Goal: Information Seeking & Learning: Check status

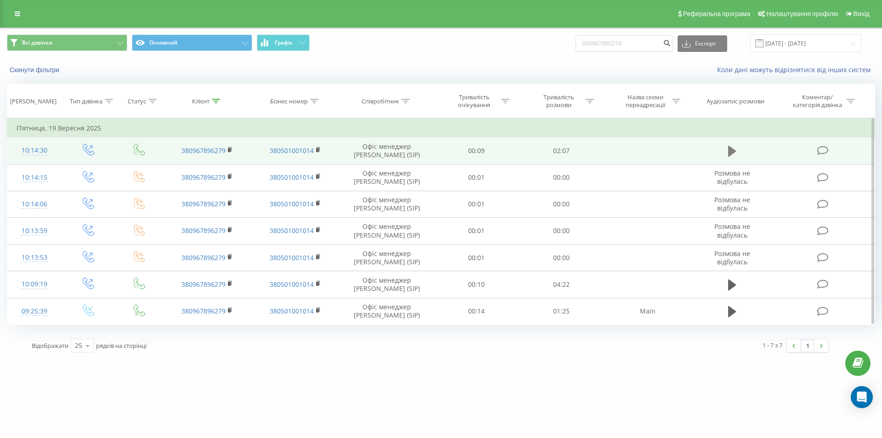
click at [733, 151] on icon at bounding box center [732, 151] width 8 height 11
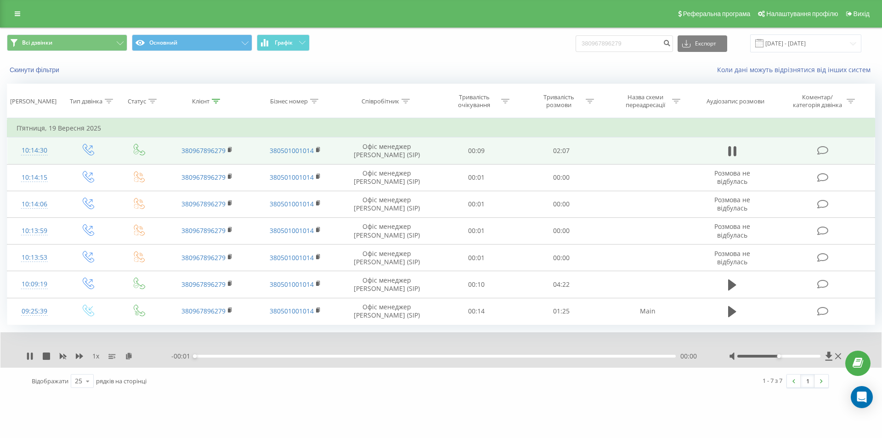
click at [245, 354] on div "- 00:01 00:00 00:00" at bounding box center [438, 355] width 535 height 9
click at [247, 355] on div "00:00" at bounding box center [435, 356] width 481 height 3
click at [804, 358] on div at bounding box center [786, 355] width 114 height 9
drag, startPoint x: 804, startPoint y: 356, endPoint x: 811, endPoint y: 352, distance: 7.4
click at [804, 356] on div at bounding box center [779, 356] width 84 height 3
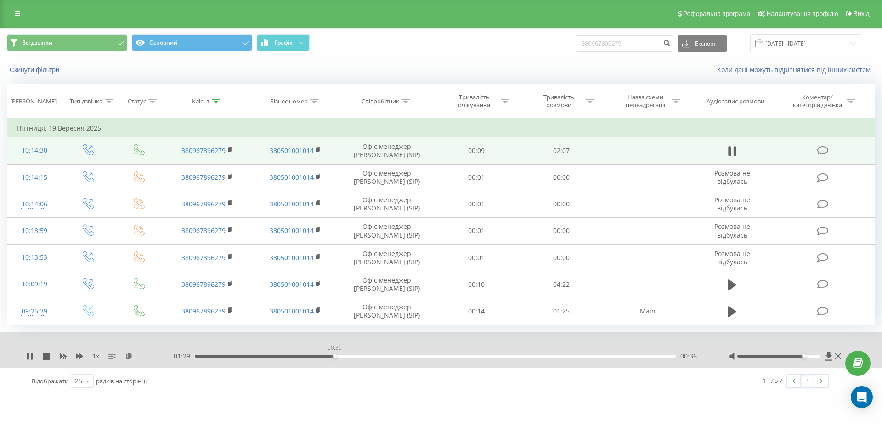
click at [334, 357] on div "00:36" at bounding box center [435, 356] width 481 height 3
click at [385, 355] on div "00:49" at bounding box center [435, 356] width 481 height 3
click at [421, 356] on div "00:59" at bounding box center [435, 356] width 481 height 3
click at [447, 354] on div "- 01:03 01:02 01:02" at bounding box center [438, 355] width 535 height 9
click at [451, 355] on div "01:03" at bounding box center [435, 356] width 481 height 3
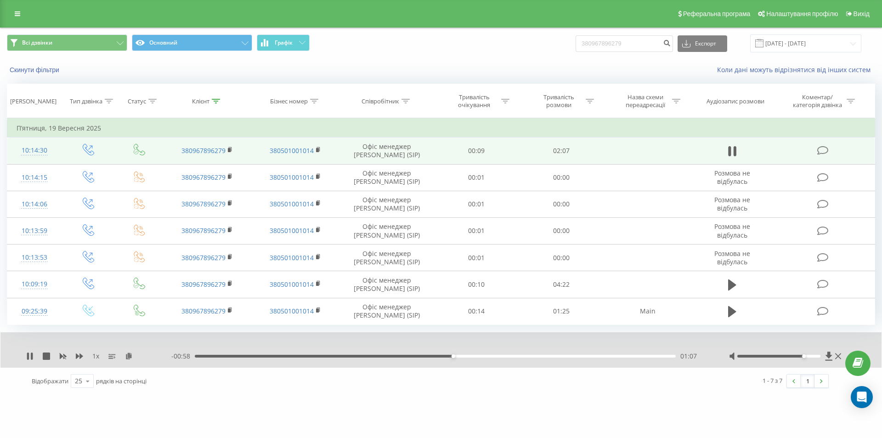
click at [467, 357] on div "01:07" at bounding box center [435, 356] width 481 height 3
click at [484, 357] on div "01:11" at bounding box center [435, 356] width 481 height 3
click at [500, 356] on div "01:20" at bounding box center [435, 356] width 481 height 3
click at [524, 357] on div "01:21" at bounding box center [435, 356] width 481 height 3
click at [555, 357] on div "01:31" at bounding box center [435, 356] width 481 height 3
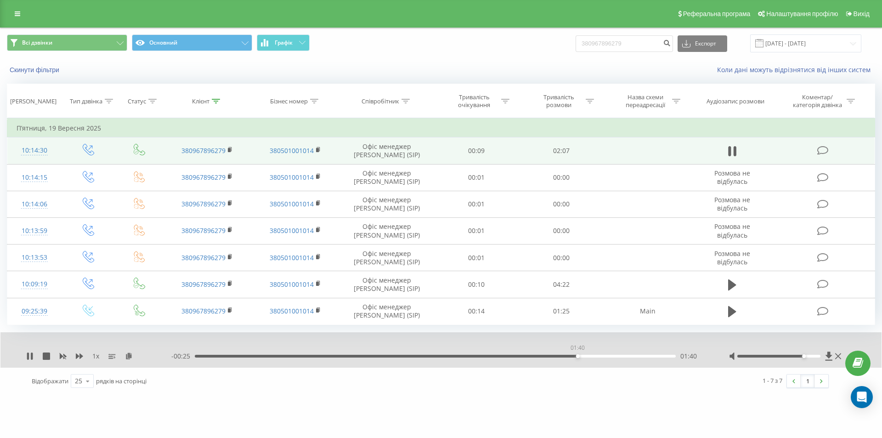
click at [577, 356] on div "01:40" at bounding box center [435, 356] width 481 height 3
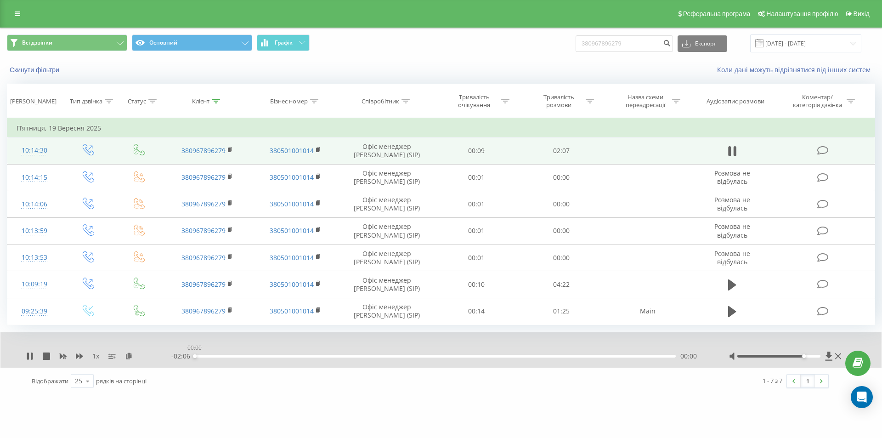
click at [597, 355] on div "00:00" at bounding box center [435, 356] width 481 height 3
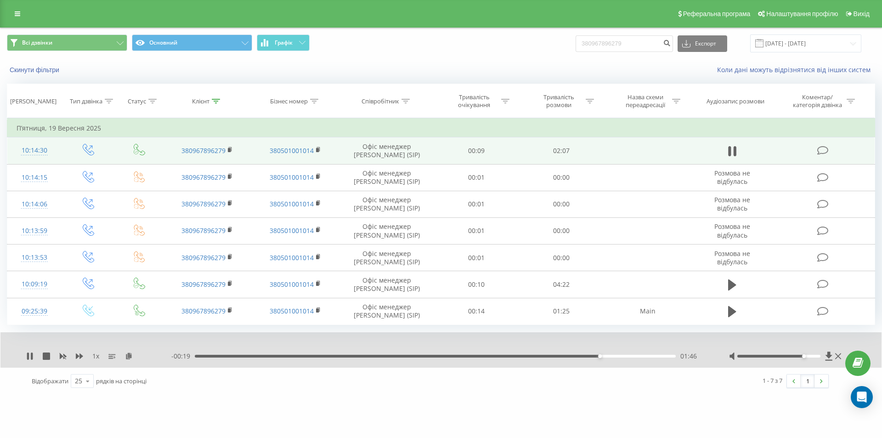
click at [220, 354] on div "- 00:19 01:46 01:46" at bounding box center [438, 355] width 535 height 9
click at [219, 356] on div "01:46" at bounding box center [435, 356] width 481 height 3
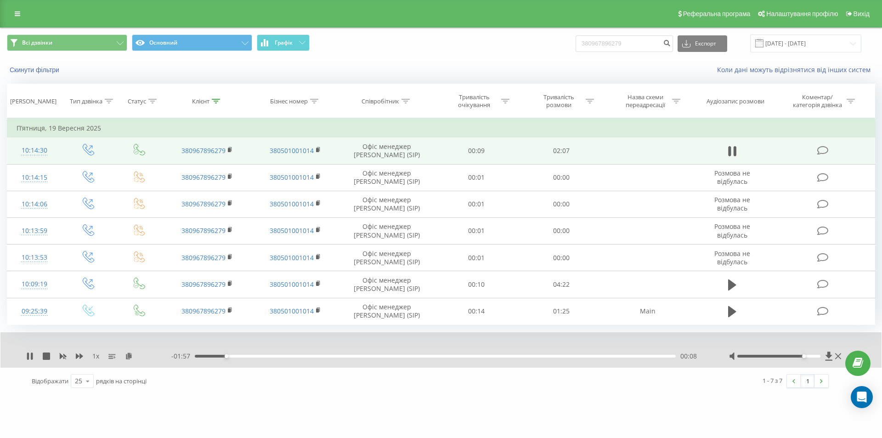
click at [248, 354] on div "- 01:57 00:08 00:08" at bounding box center [438, 355] width 535 height 9
click at [249, 357] on div "00:14" at bounding box center [435, 356] width 481 height 3
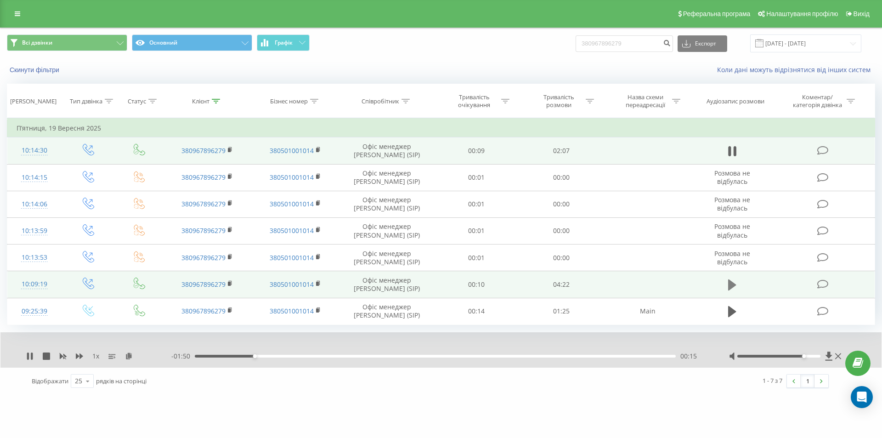
click at [730, 283] on icon at bounding box center [732, 284] width 8 height 11
click at [239, 357] on div "00:00" at bounding box center [435, 356] width 481 height 3
click at [281, 357] on div "00:26" at bounding box center [435, 356] width 481 height 3
click at [730, 283] on icon at bounding box center [729, 285] width 3 height 10
click at [733, 145] on icon at bounding box center [732, 151] width 8 height 13
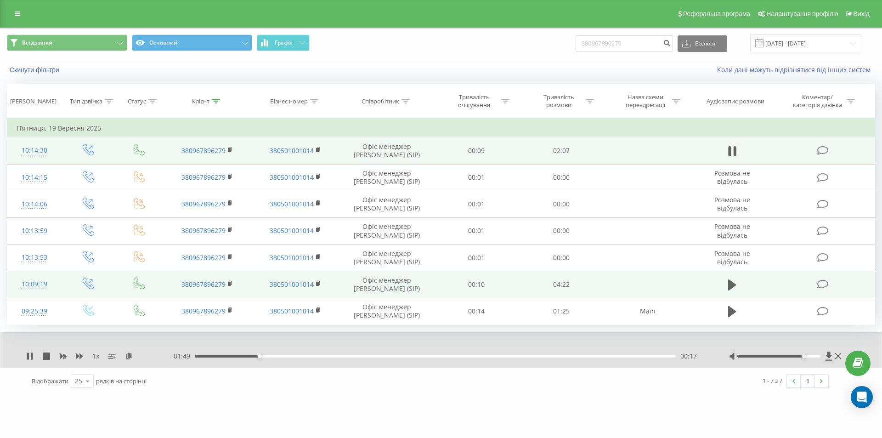
click at [520, 353] on div "- 01:49 00:17 00:17" at bounding box center [438, 355] width 535 height 9
click at [529, 356] on div "00:17" at bounding box center [435, 356] width 481 height 3
click at [560, 356] on div "01:29" at bounding box center [435, 356] width 481 height 3
click at [578, 357] on div "01:37" at bounding box center [435, 356] width 481 height 3
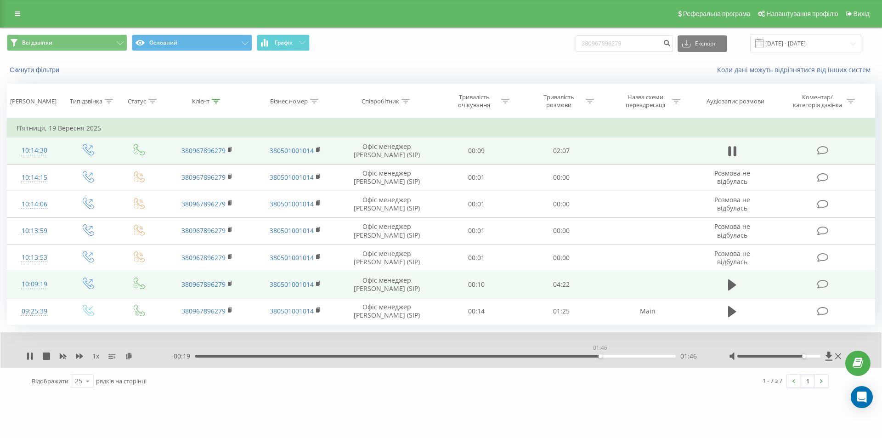
click at [600, 356] on div "01:46" at bounding box center [435, 356] width 481 height 3
click at [624, 359] on div "- 00:18 01:47 01:47" at bounding box center [438, 355] width 535 height 9
click at [628, 357] on div "01:47" at bounding box center [435, 356] width 481 height 3
click at [270, 356] on div "02:02" at bounding box center [435, 356] width 481 height 3
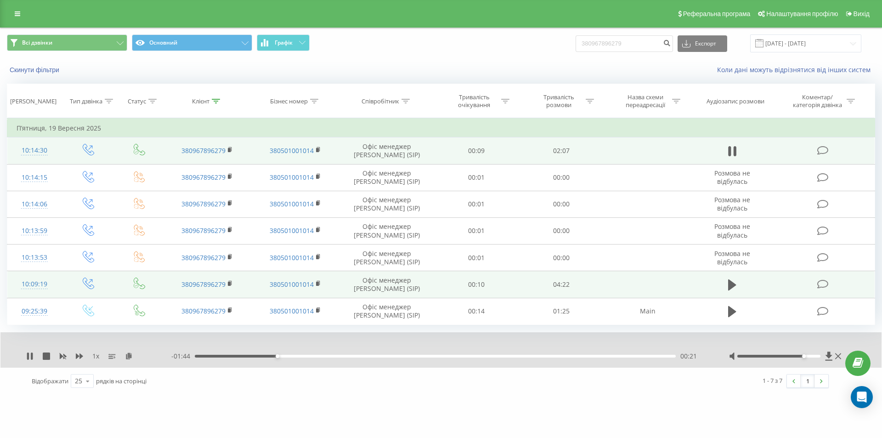
click at [209, 356] on div "00:21" at bounding box center [435, 356] width 481 height 3
click at [210, 355] on div "00:04" at bounding box center [435, 356] width 481 height 3
click at [239, 355] on div "00:11" at bounding box center [435, 356] width 481 height 3
click at [255, 356] on div "00:15" at bounding box center [435, 356] width 481 height 3
click at [267, 355] on div "00:16" at bounding box center [435, 356] width 481 height 3
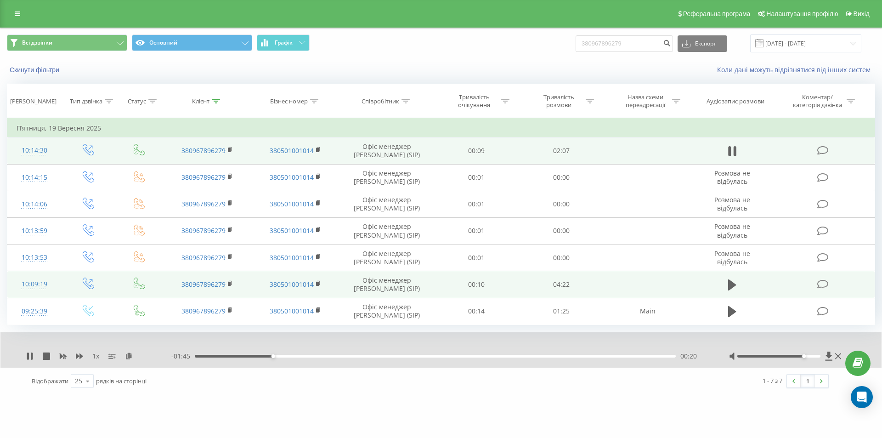
click at [283, 356] on div "00:20" at bounding box center [435, 356] width 481 height 3
click at [301, 356] on div "00:27" at bounding box center [435, 356] width 481 height 3
click at [314, 356] on div "00:29" at bounding box center [435, 356] width 481 height 3
click at [325, 357] on div "00:31" at bounding box center [435, 356] width 481 height 3
click at [340, 356] on div "00:34" at bounding box center [435, 356] width 481 height 3
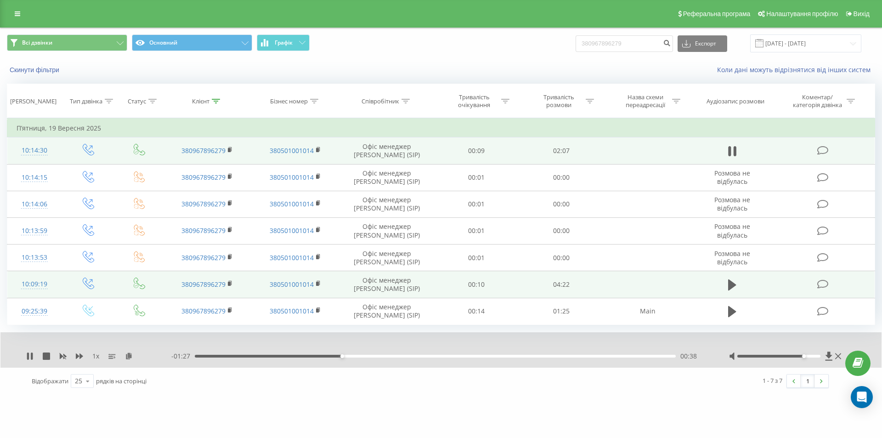
drag, startPoint x: 350, startPoint y: 356, endPoint x: 355, endPoint y: 356, distance: 5.1
click at [351, 356] on div "00:38" at bounding box center [435, 356] width 481 height 3
click at [366, 357] on div "00:41" at bounding box center [435, 356] width 481 height 3
click at [380, 357] on div "00:45" at bounding box center [435, 356] width 481 height 3
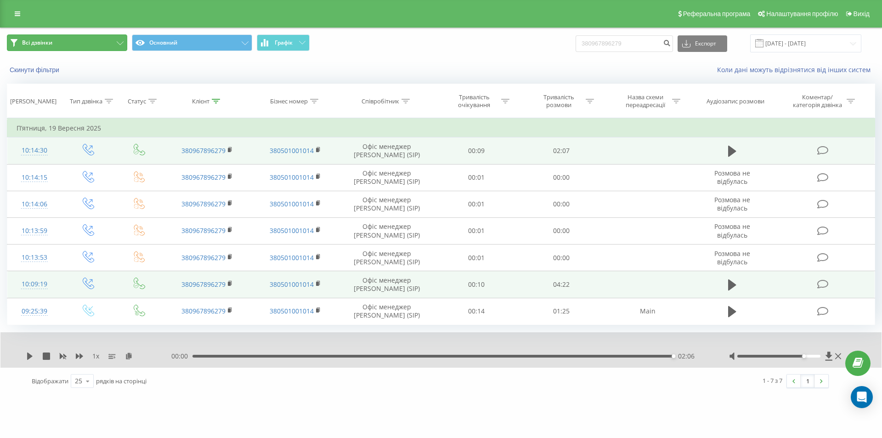
click at [107, 43] on button "Всі дзвінки" at bounding box center [67, 42] width 120 height 17
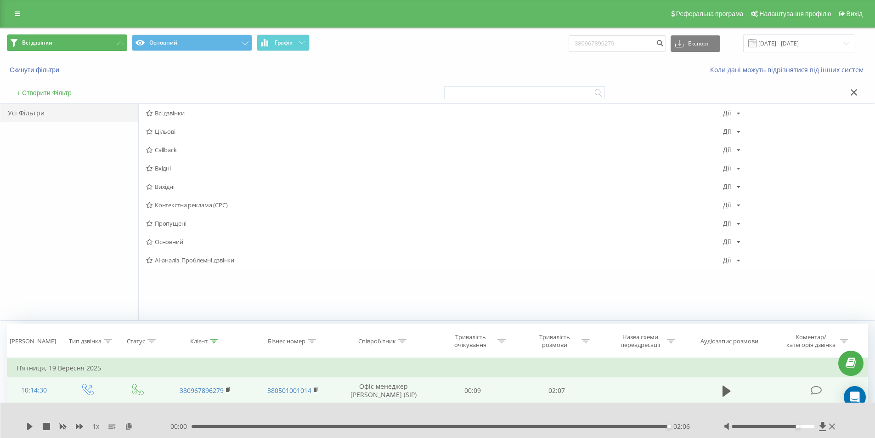
click at [109, 40] on button "Всі дзвінки" at bounding box center [67, 42] width 120 height 17
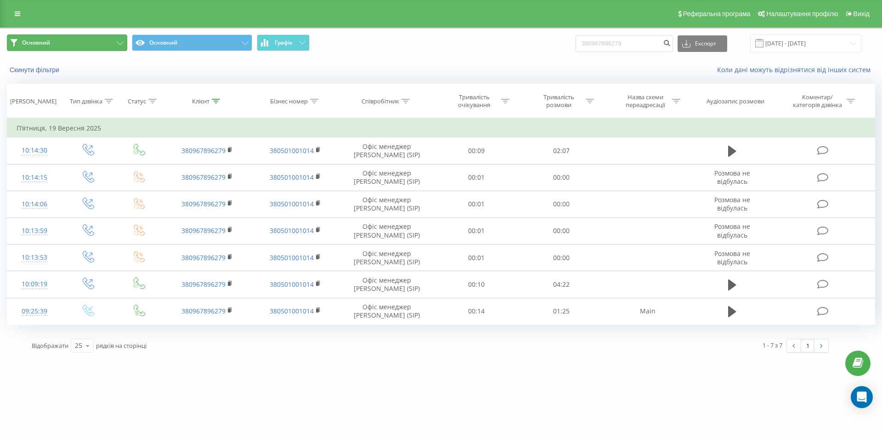
click at [125, 41] on button "Основний" at bounding box center [67, 42] width 120 height 17
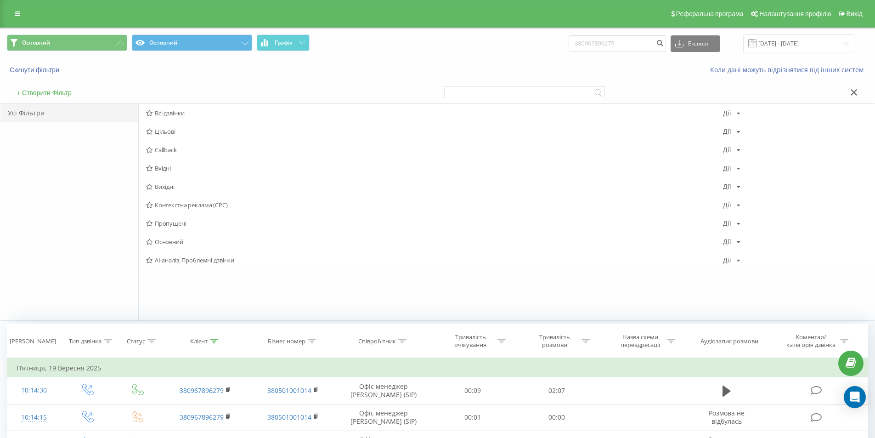
click at [203, 115] on span "Всі дзвінки" at bounding box center [434, 113] width 577 height 6
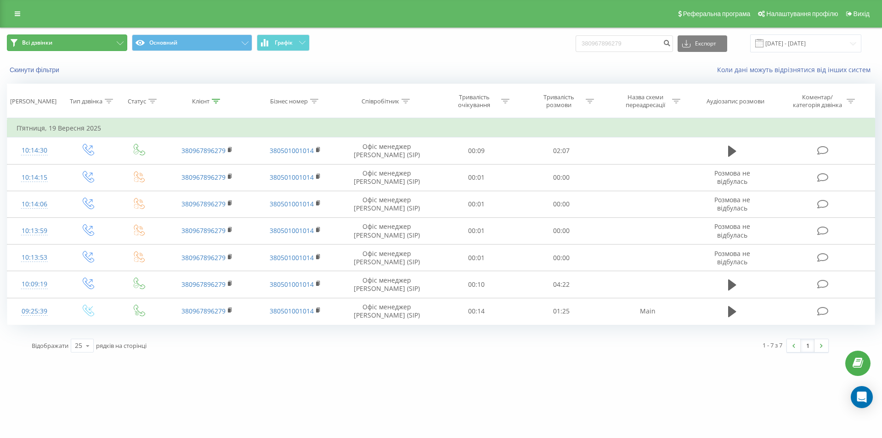
click at [119, 40] on button "Всі дзвінки" at bounding box center [67, 42] width 120 height 17
click at [218, 102] on icon at bounding box center [216, 101] width 8 height 5
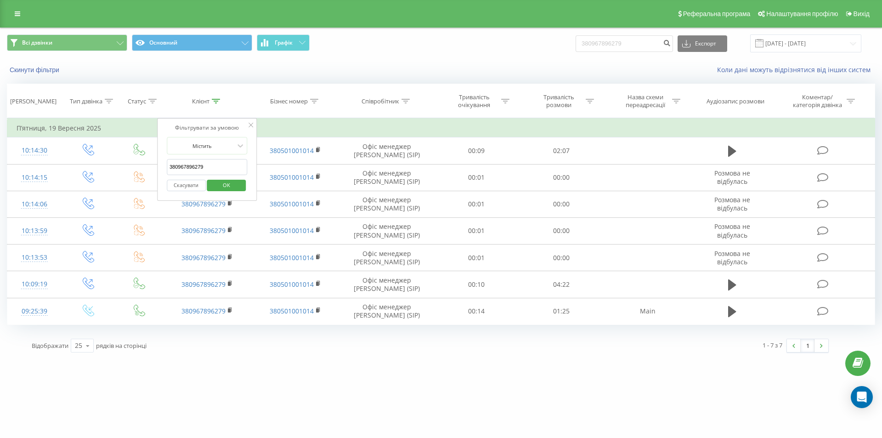
click at [252, 127] on icon at bounding box center [251, 125] width 5 height 5
click at [215, 99] on icon at bounding box center [216, 101] width 8 height 5
click at [220, 166] on input "380967896279" at bounding box center [207, 167] width 81 height 16
type input "3"
click at [220, 182] on span "OK" at bounding box center [227, 185] width 26 height 14
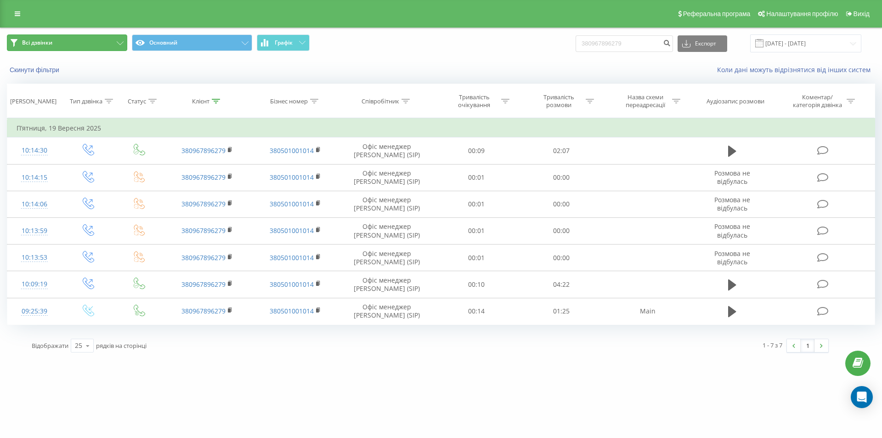
click at [60, 46] on button "Всі дзвінки" at bounding box center [67, 42] width 120 height 17
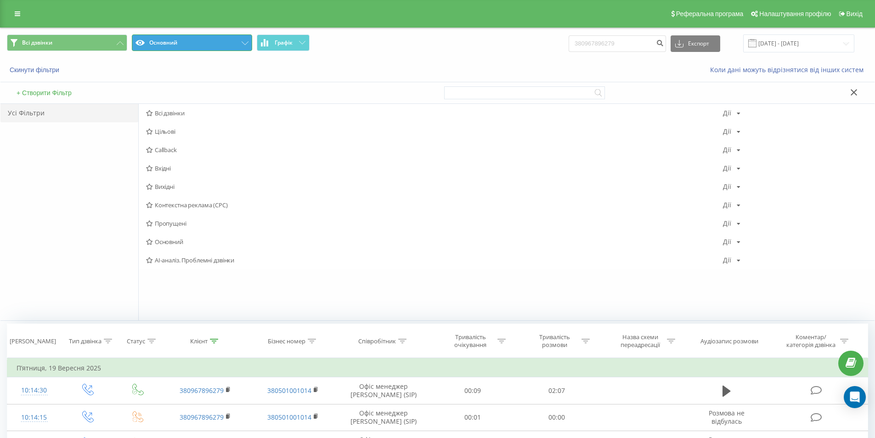
click at [164, 37] on button "Основний" at bounding box center [192, 42] width 120 height 17
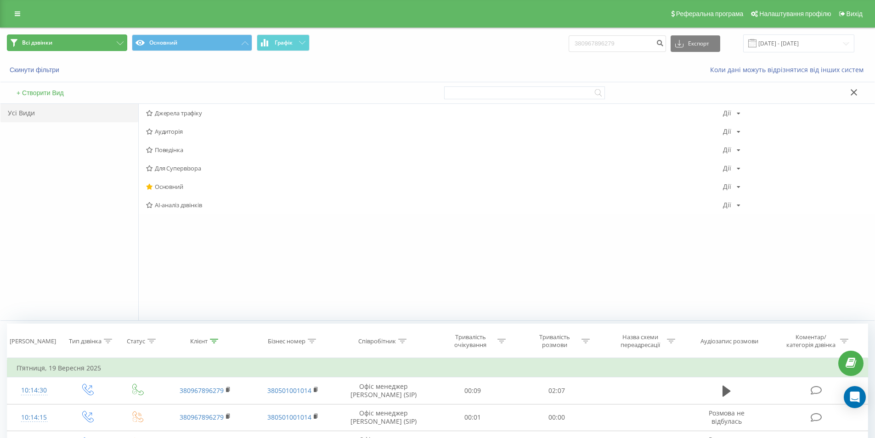
click at [109, 43] on button "Всі дзвінки" at bounding box center [67, 42] width 120 height 17
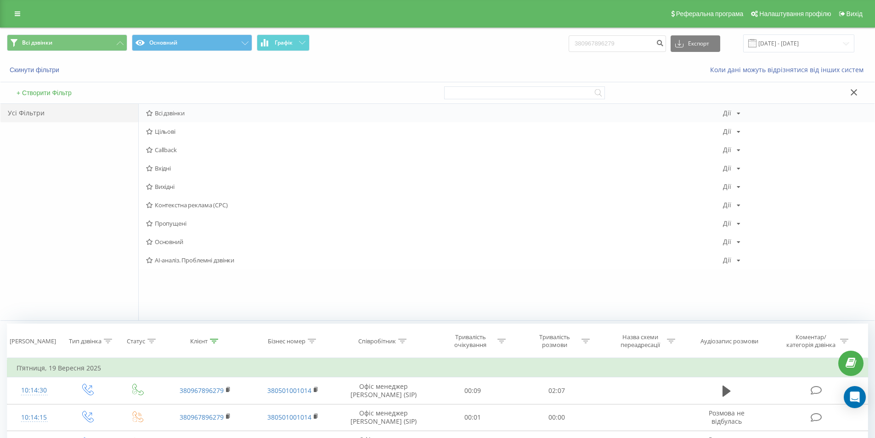
click at [170, 111] on span "Всі дзвінки" at bounding box center [434, 113] width 577 height 6
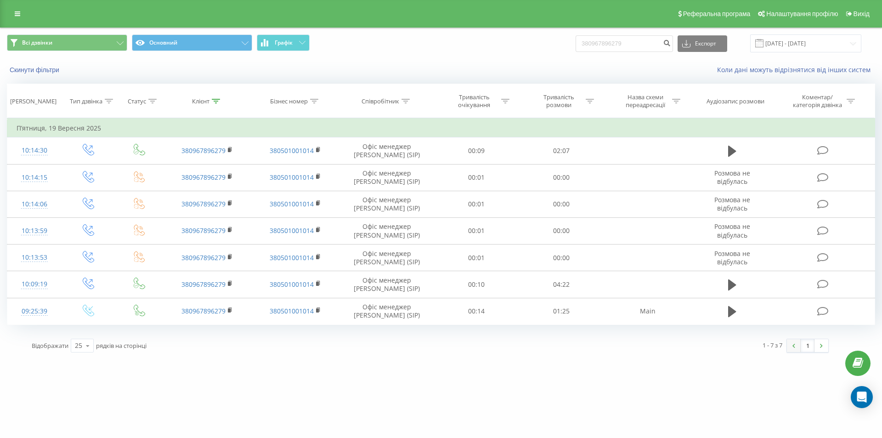
click at [796, 348] on link at bounding box center [794, 345] width 14 height 13
click at [65, 126] on td "П’ятниця, 19 Вересня 2025" at bounding box center [441, 128] width 868 height 18
click at [108, 127] on td "П’ятниця, 19 Вересня 2025" at bounding box center [441, 128] width 868 height 18
click at [791, 343] on link at bounding box center [794, 345] width 14 height 13
drag, startPoint x: 118, startPoint y: 128, endPoint x: 0, endPoint y: 131, distance: 118.1
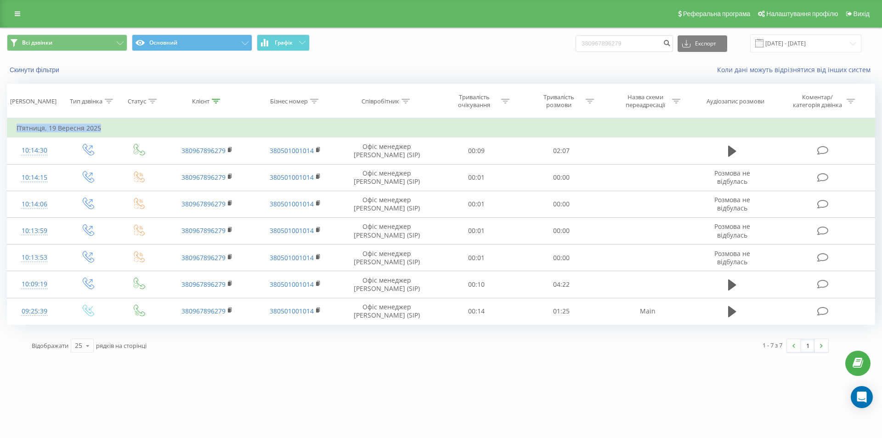
click at [0, 131] on div "Всі дзвінки Основний Графік 380967896279 Експорт .csv .xls .xlsx 22.06.2025 - 2…" at bounding box center [441, 194] width 882 height 332
click at [55, 44] on button "Всі дзвінки" at bounding box center [67, 42] width 120 height 17
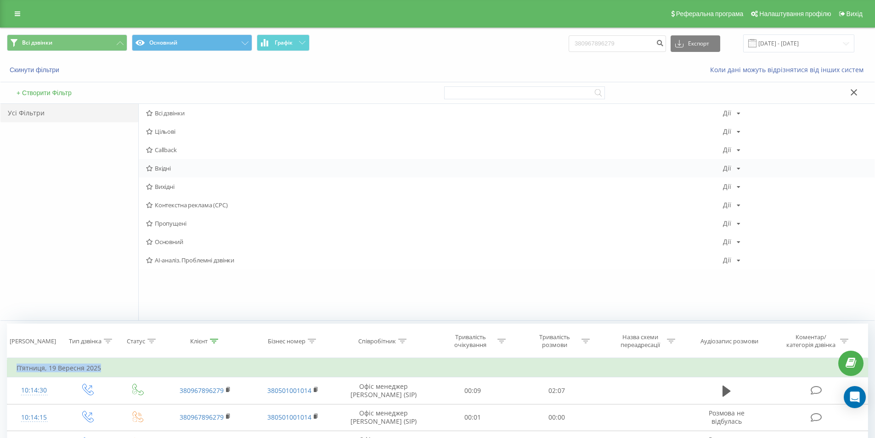
click at [177, 170] on span "Вхідні" at bounding box center [434, 168] width 577 height 6
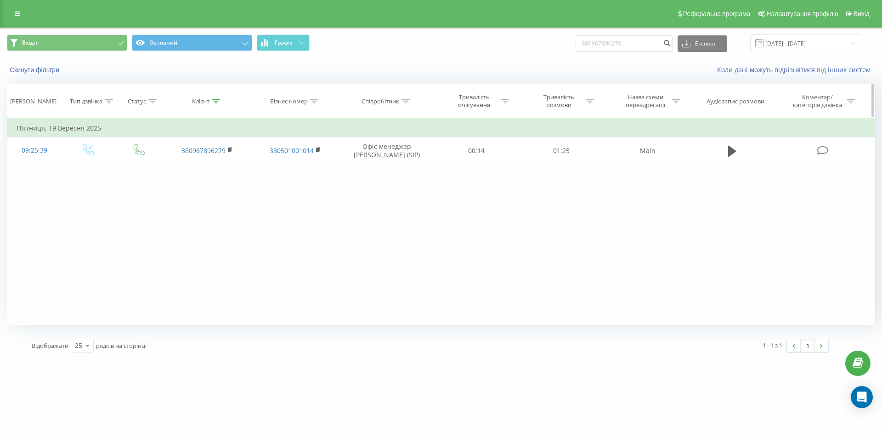
click at [214, 99] on icon at bounding box center [216, 101] width 8 height 5
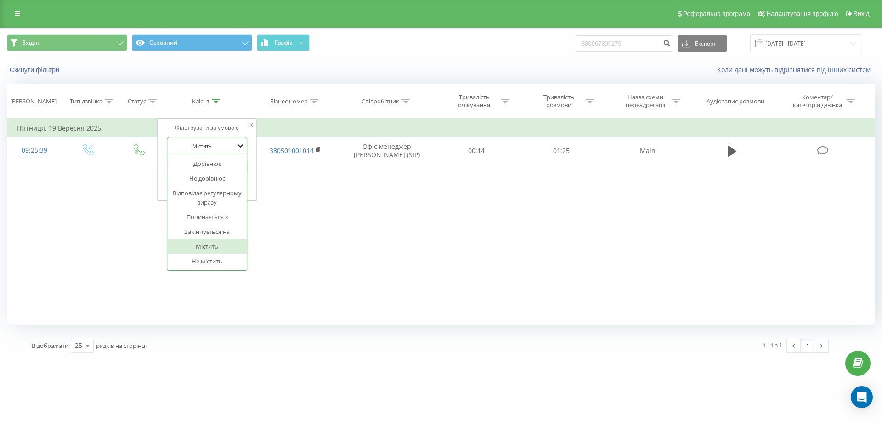
click at [242, 147] on icon at bounding box center [240, 145] width 9 height 9
click at [212, 263] on div "Не містить" at bounding box center [207, 261] width 80 height 15
drag, startPoint x: 219, startPoint y: 168, endPoint x: 96, endPoint y: 180, distance: 123.2
click at [96, 180] on div "Фільтрувати за умовою Дорівнює Введіть значення Скасувати OK Фільтрувати за умо…" at bounding box center [441, 221] width 868 height 207
click at [236, 181] on span "OK" at bounding box center [227, 185] width 26 height 14
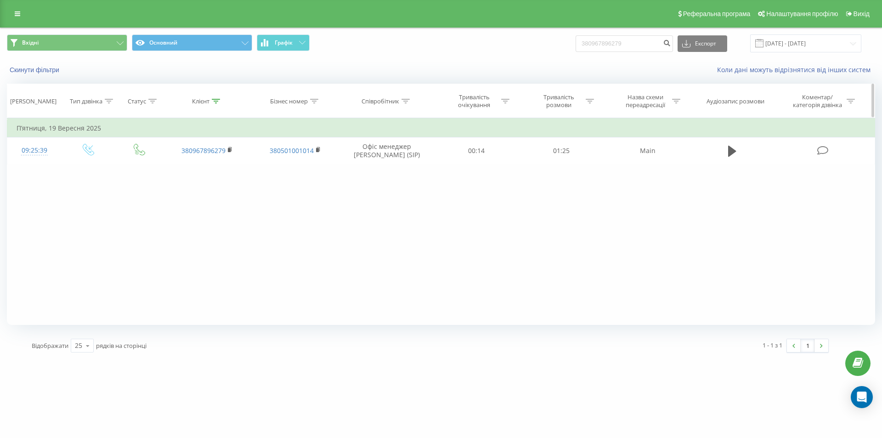
click at [211, 99] on div "Клієнт" at bounding box center [206, 101] width 28 height 8
click at [248, 124] on div "Фільтрувати за умовою Не містить Скасувати OK" at bounding box center [207, 159] width 100 height 83
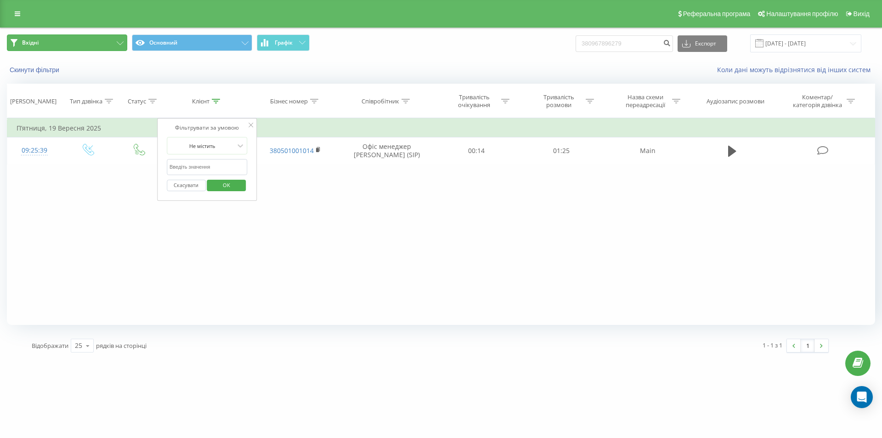
click at [107, 36] on button "Вхідні" at bounding box center [67, 42] width 120 height 17
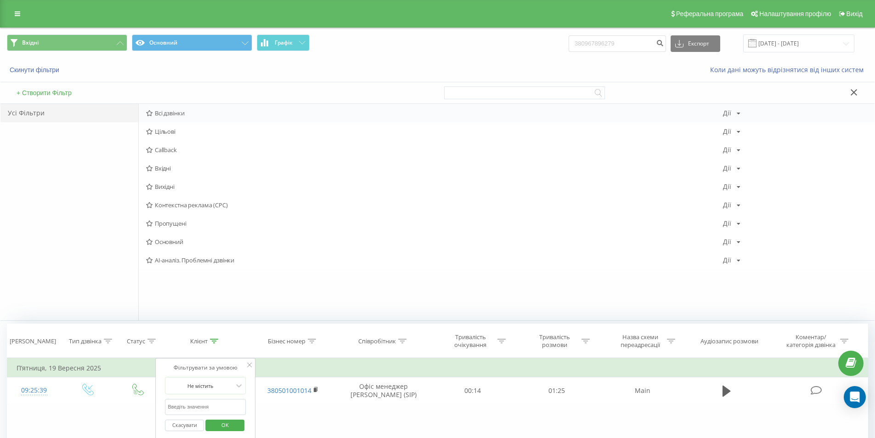
click at [179, 115] on span "Всі дзвінки" at bounding box center [434, 113] width 577 height 6
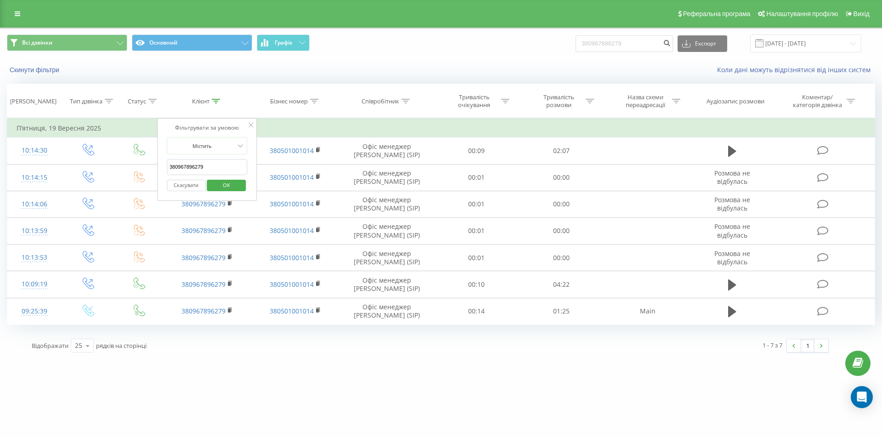
click at [97, 68] on div "Скинути фільтри" at bounding box center [165, 69] width 330 height 9
click at [193, 187] on button "Скасувати" at bounding box center [186, 185] width 39 height 11
click at [791, 41] on input "[DATE] - [DATE]" at bounding box center [805, 43] width 111 height 18
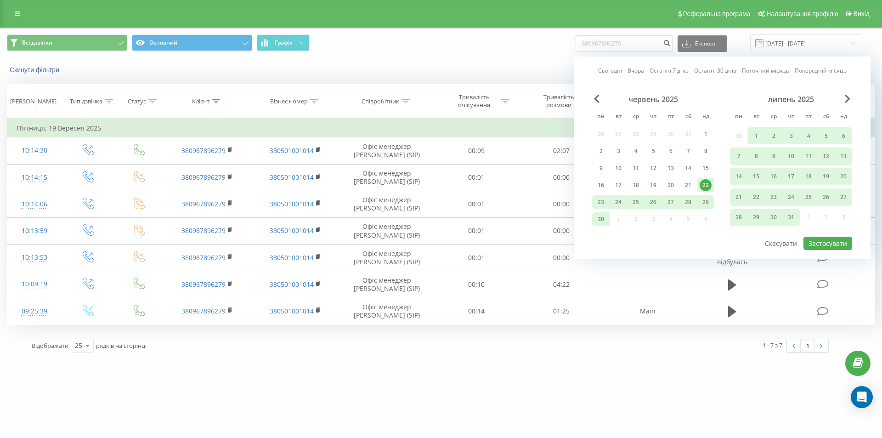
click at [704, 187] on div "22" at bounding box center [706, 185] width 12 height 12
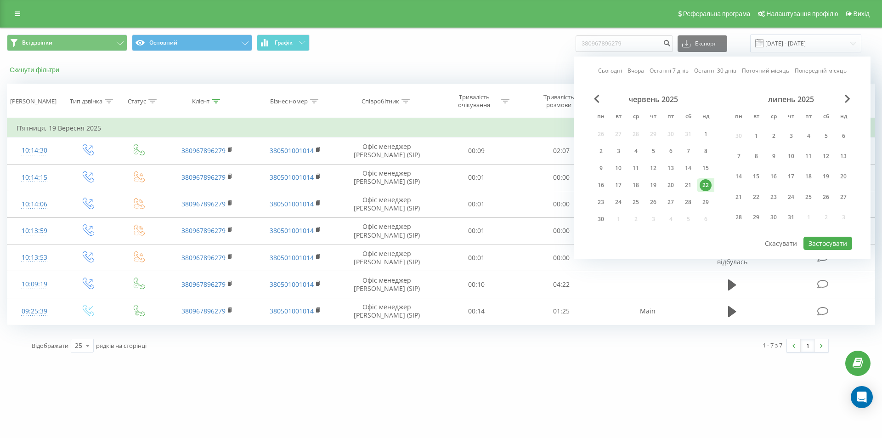
click at [42, 72] on button "Скинути фільтри" at bounding box center [35, 70] width 57 height 8
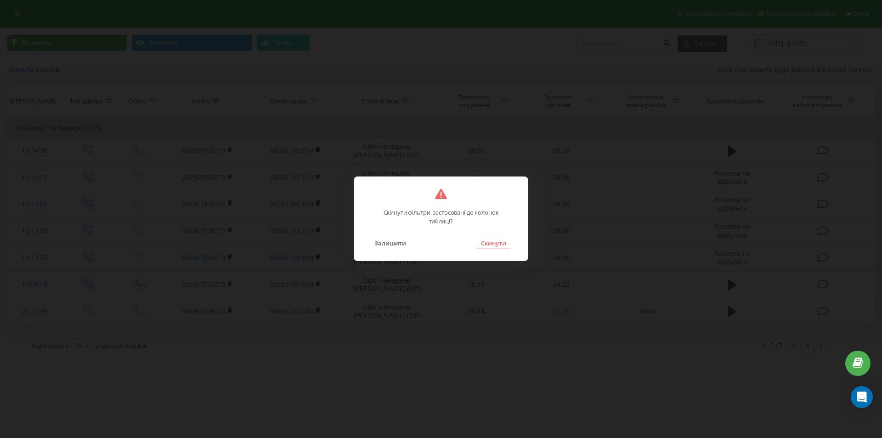
click at [500, 244] on button "Скинути" at bounding box center [493, 243] width 34 height 12
